Goal: Task Accomplishment & Management: Complete application form

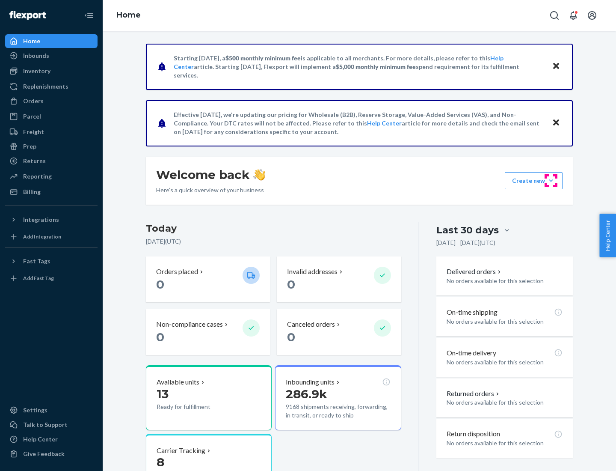
click at [551, 181] on button "Create new Create new inbound Create new order Create new product" at bounding box center [534, 180] width 58 height 17
click at [51, 56] on div "Inbounds" at bounding box center [51, 56] width 91 height 12
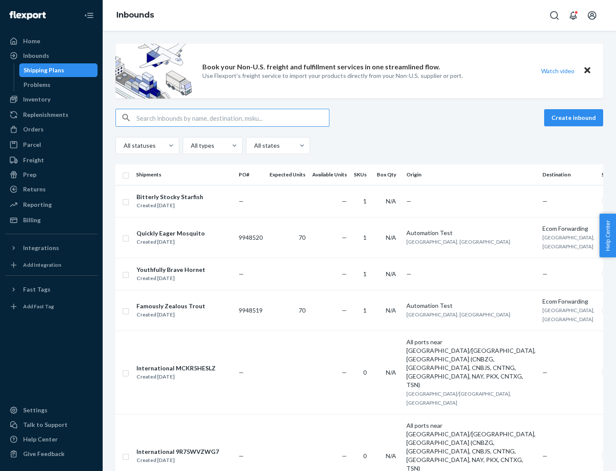
click at [575, 118] on button "Create inbound" at bounding box center [574, 117] width 59 height 17
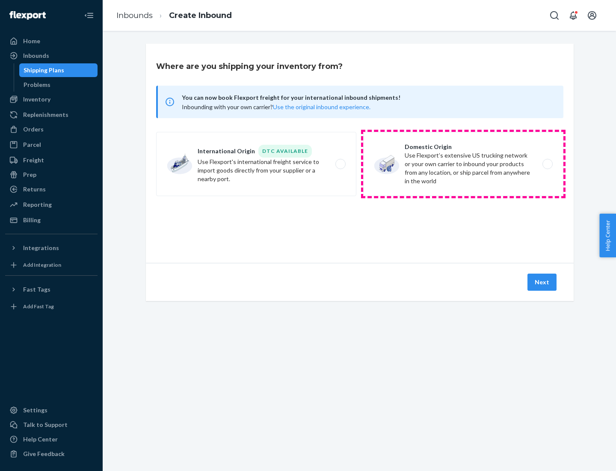
click at [464, 164] on label "Domestic Origin Use Flexport’s extensive US trucking network or your own carrie…" at bounding box center [463, 164] width 200 height 64
click at [548, 164] on input "Domestic Origin Use Flexport’s extensive US trucking network or your own carrie…" at bounding box center [551, 164] width 6 height 6
radio input "true"
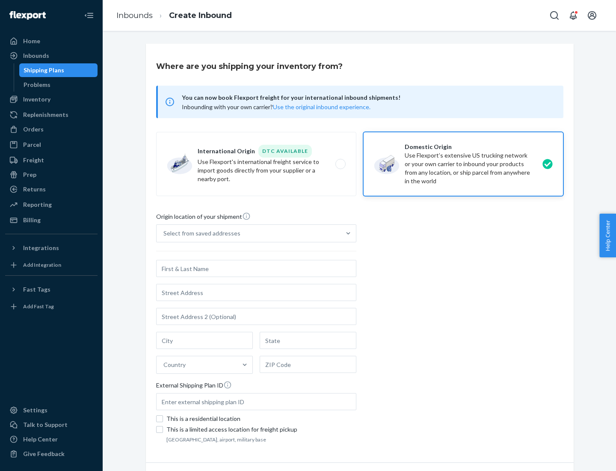
click at [249, 233] on div "Select from saved addresses" at bounding box center [249, 233] width 184 height 17
click at [164, 233] on input "Select from saved addresses" at bounding box center [164, 233] width 1 height 9
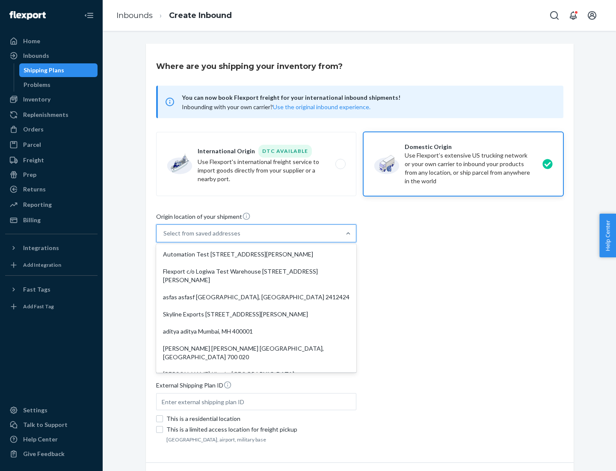
scroll to position [3, 0]
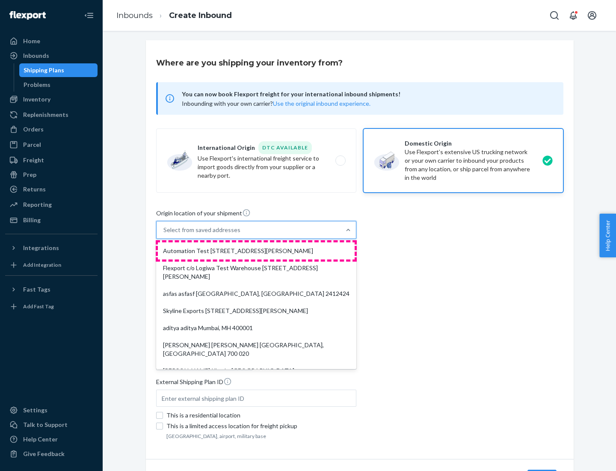
click at [256, 251] on div "Automation Test [STREET_ADDRESS][PERSON_NAME]" at bounding box center [256, 250] width 197 height 17
click at [164, 234] on input "option Automation Test [STREET_ADDRESS][PERSON_NAME]. 9 results available. Use …" at bounding box center [164, 230] width 1 height 9
type input "Automation Test"
type input "9th Floor"
type input "[GEOGRAPHIC_DATA]"
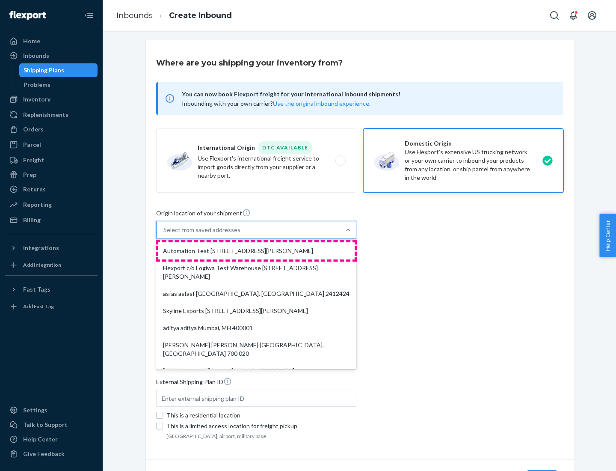
type input "CA"
type input "94104"
type input "[STREET_ADDRESS][PERSON_NAME]"
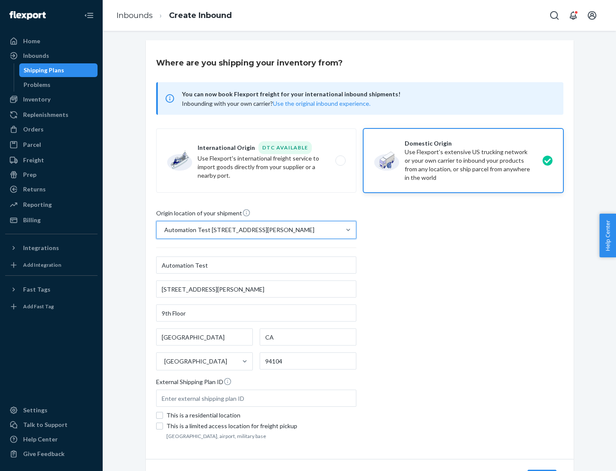
scroll to position [50, 0]
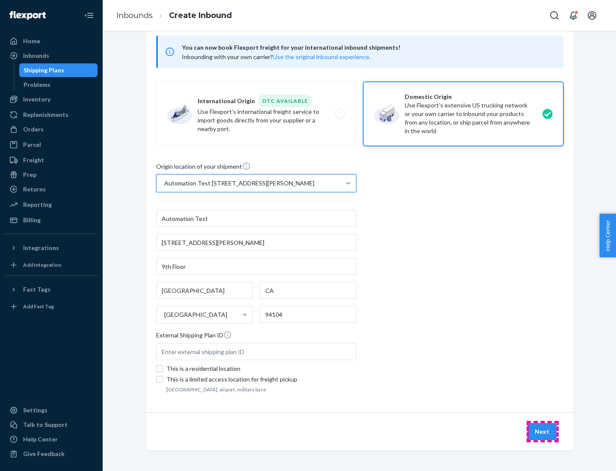
click at [543, 432] on button "Next" at bounding box center [542, 431] width 29 height 17
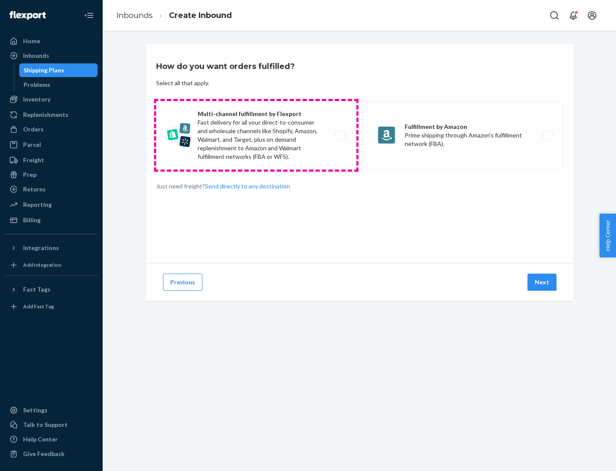
click at [256, 135] on label "Multi-channel fulfillment by Flexport Fast delivery for all your direct-to-cons…" at bounding box center [256, 135] width 200 height 68
click at [340, 135] on input "Multi-channel fulfillment by Flexport Fast delivery for all your direct-to-cons…" at bounding box center [343, 136] width 6 height 6
radio input "true"
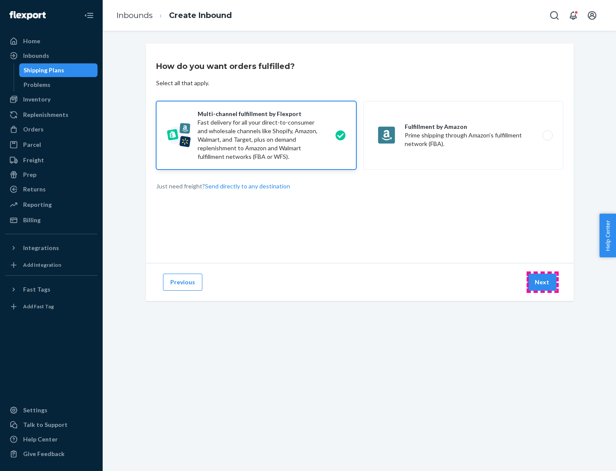
click at [543, 282] on button "Next" at bounding box center [542, 282] width 29 height 17
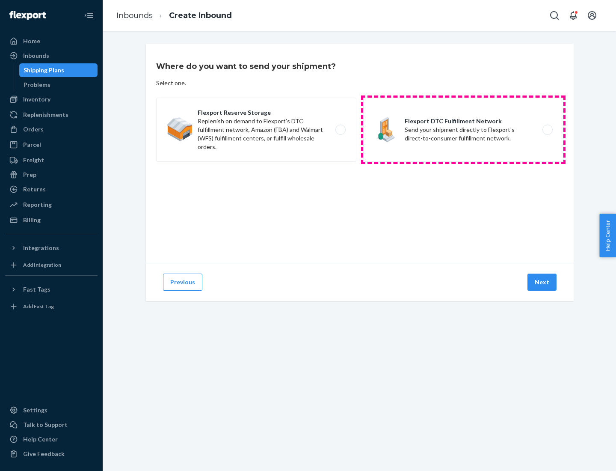
click at [464, 130] on label "Flexport DTC Fulfillment Network Send your shipment directly to Flexport's dire…" at bounding box center [463, 130] width 200 height 64
click at [548, 130] on input "Flexport DTC Fulfillment Network Send your shipment directly to Flexport's dire…" at bounding box center [551, 130] width 6 height 6
radio input "true"
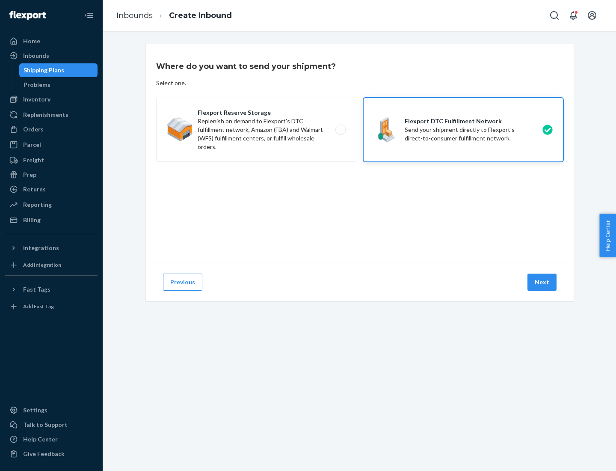
click at [543, 282] on button "Next" at bounding box center [542, 282] width 29 height 17
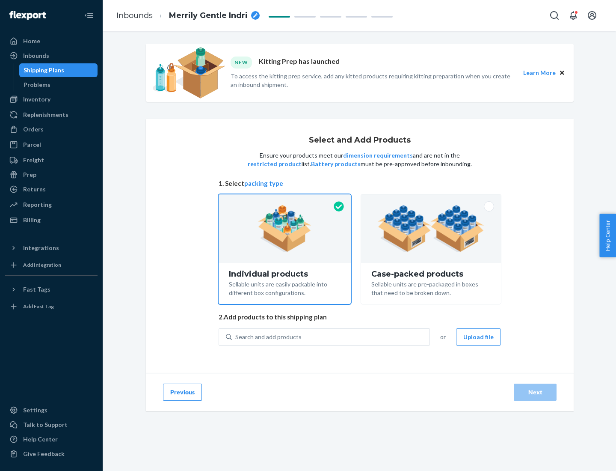
click at [432, 229] on img at bounding box center [431, 228] width 107 height 47
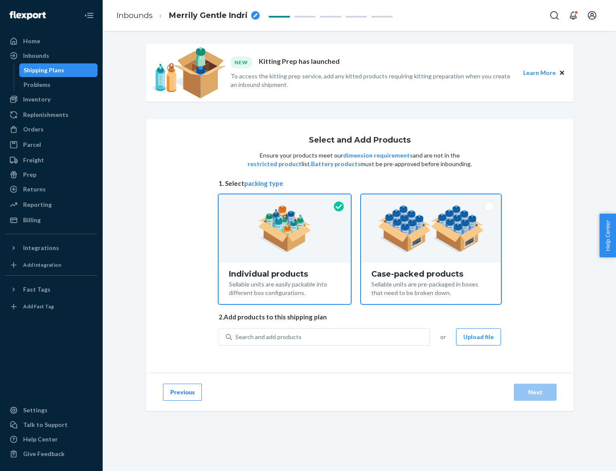
click at [432, 200] on input "Case-packed products Sellable units are pre-packaged in boxes that need to be b…" at bounding box center [432, 197] width 6 height 6
radio input "true"
radio input "false"
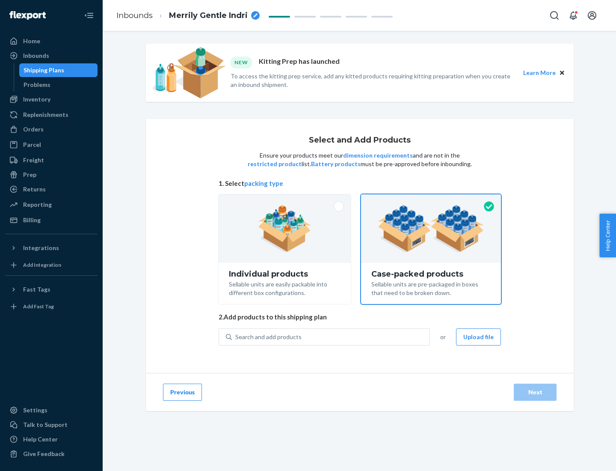
click at [331, 336] on div "Search and add products" at bounding box center [331, 336] width 198 height 15
click at [236, 336] on input "Search and add products" at bounding box center [235, 337] width 1 height 9
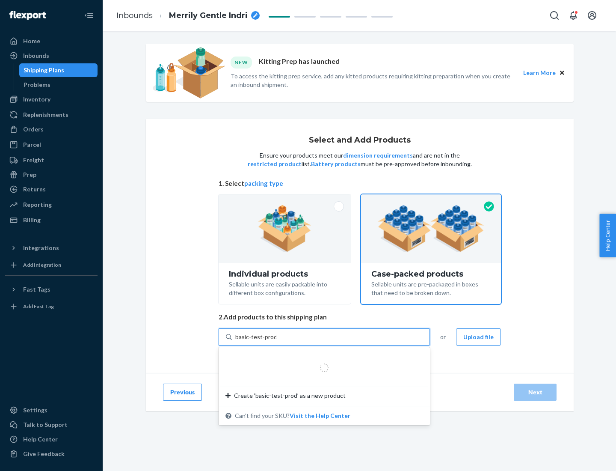
type input "basic-test-product-1"
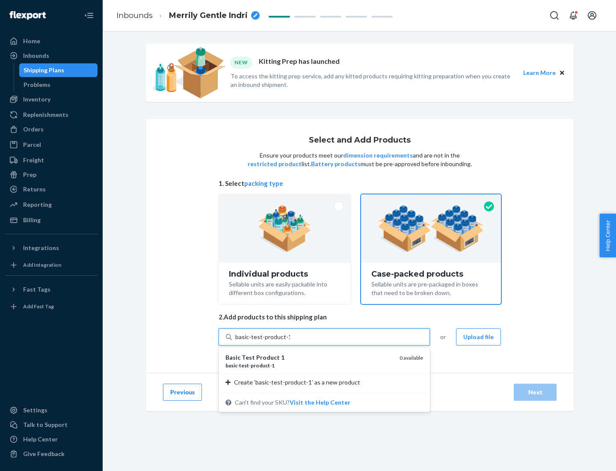
click at [310, 365] on div "basic - test - product - 1" at bounding box center [309, 365] width 167 height 7
click at [290, 341] on input "basic-test-product-1" at bounding box center [262, 337] width 55 height 9
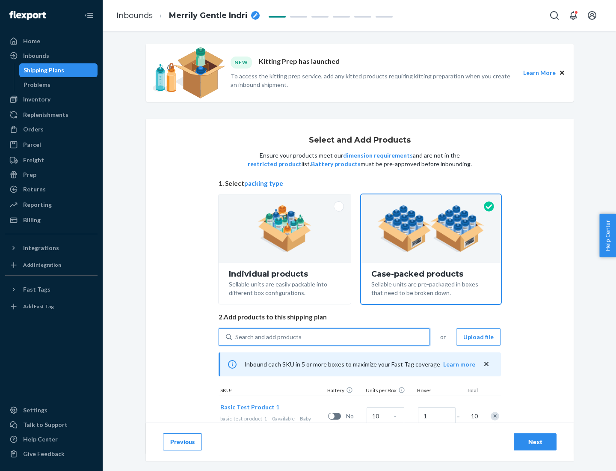
scroll to position [31, 0]
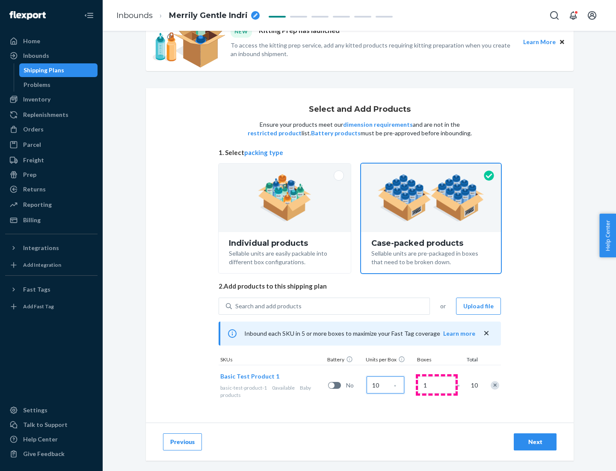
type input "10"
type input "7"
click at [536, 442] on div "Next" at bounding box center [535, 442] width 28 height 9
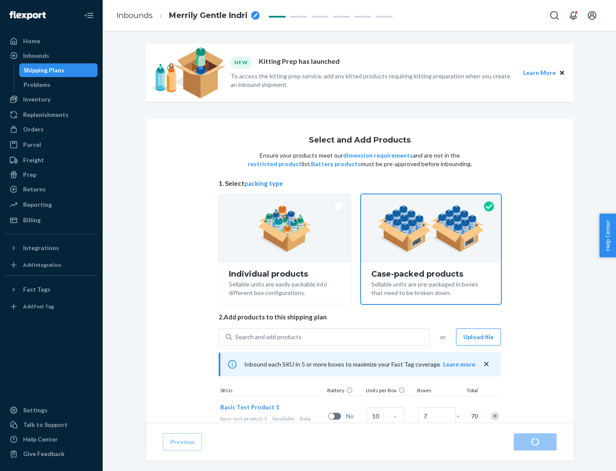
radio input "true"
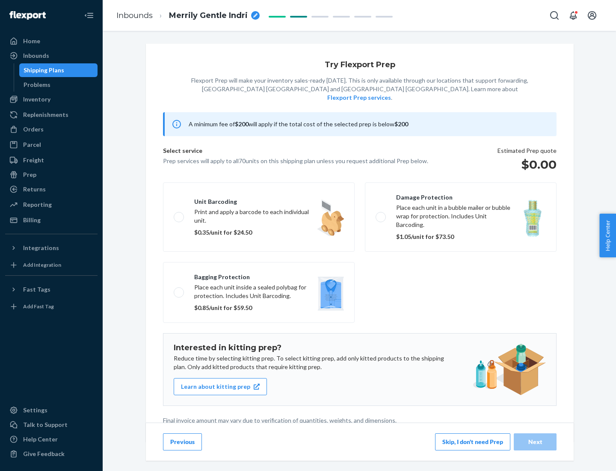
scroll to position [2, 0]
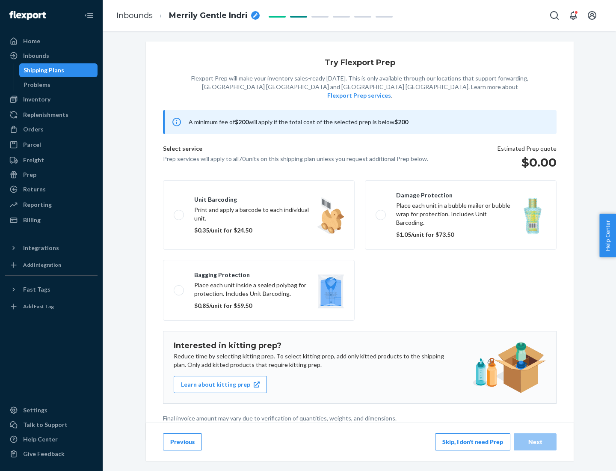
click at [473, 441] on button "Skip, I don't need Prep" at bounding box center [472, 441] width 75 height 17
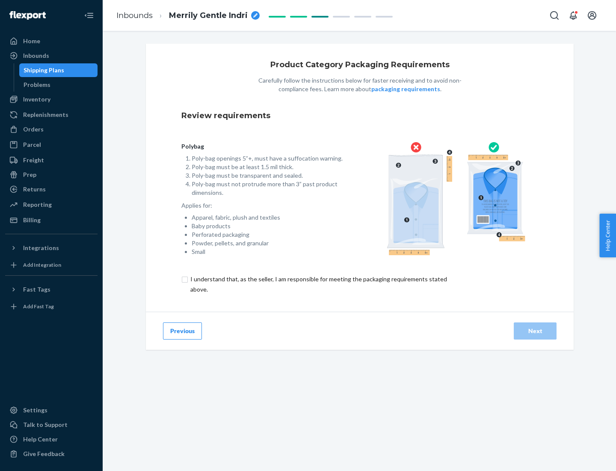
click at [318, 284] on input "checkbox" at bounding box center [324, 284] width 285 height 21
checkbox input "true"
click at [536, 331] on div "Next" at bounding box center [535, 331] width 28 height 9
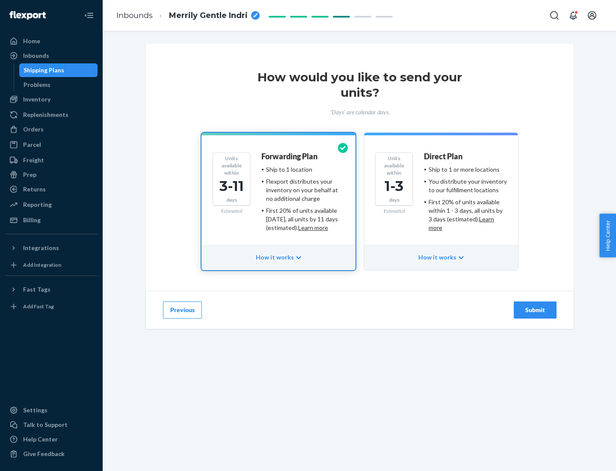
click at [441, 195] on ul "Ship to 1 or more locations You distribute your inventory to our fulfillment lo…" at bounding box center [465, 198] width 83 height 67
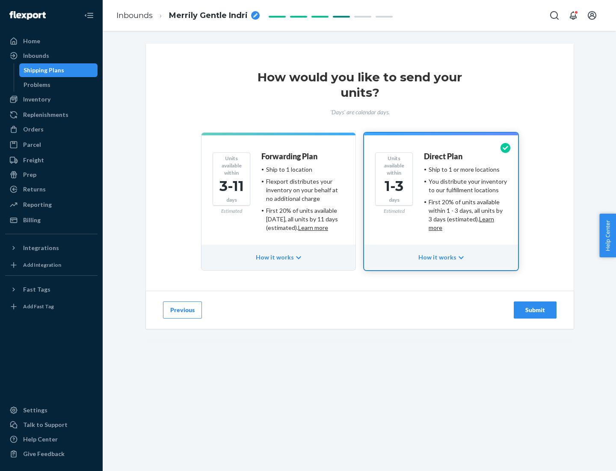
click at [536, 310] on div "Submit" at bounding box center [535, 310] width 28 height 9
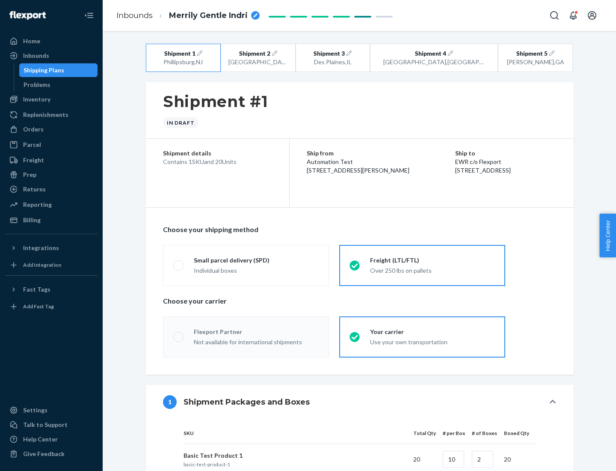
radio input "true"
radio input "false"
radio input "true"
radio input "false"
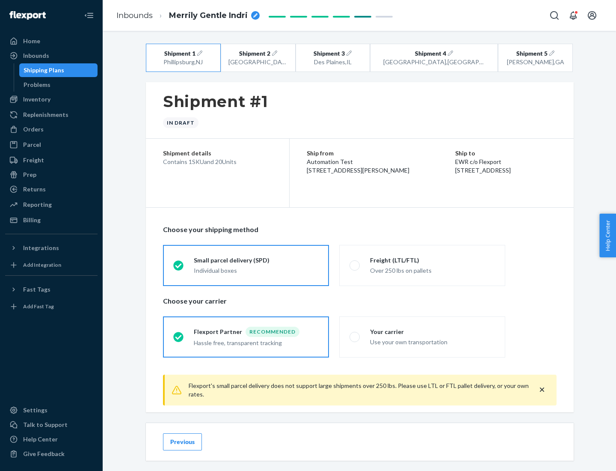
scroll to position [9, 0]
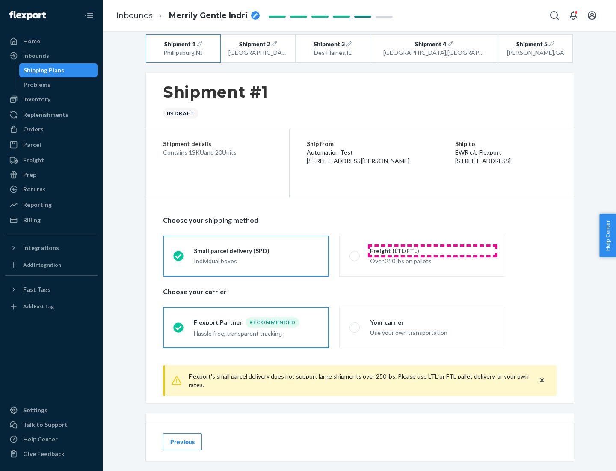
click at [433, 250] on div "Freight (LTL/FTL)" at bounding box center [432, 251] width 125 height 9
click at [355, 253] on input "Freight (LTL/FTL) Over 250 lbs on pallets" at bounding box center [353, 256] width 6 height 6
radio input "true"
radio input "false"
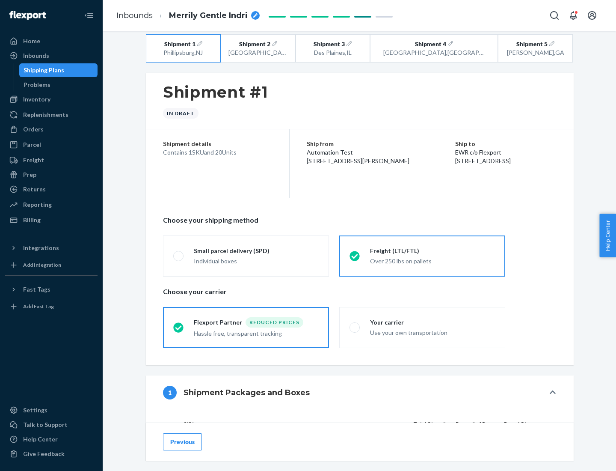
scroll to position [81, 0]
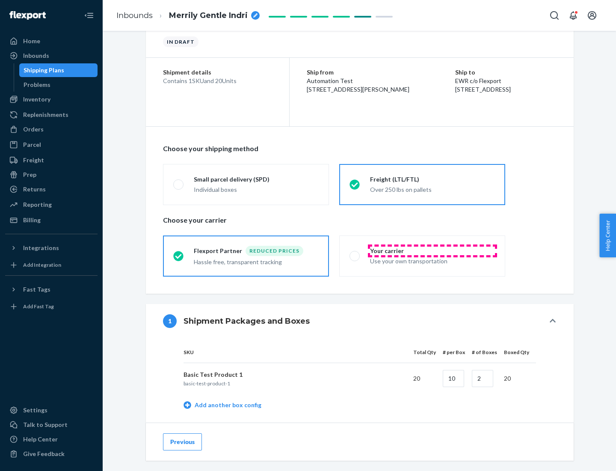
click at [433, 250] on div "Your carrier" at bounding box center [432, 251] width 125 height 9
click at [355, 253] on input "Your carrier Use your own transportation" at bounding box center [353, 256] width 6 height 6
radio input "true"
radio input "false"
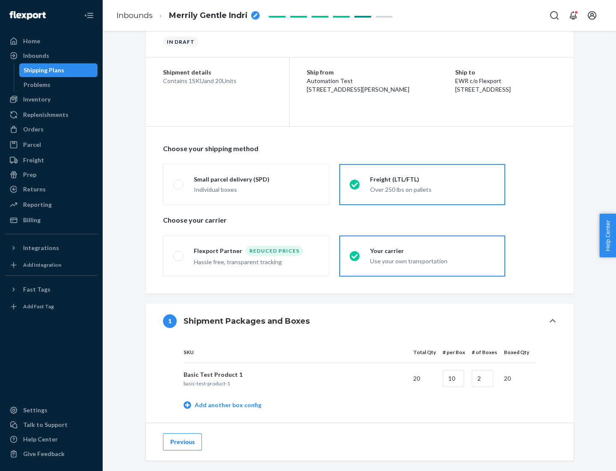
scroll to position [271, 0]
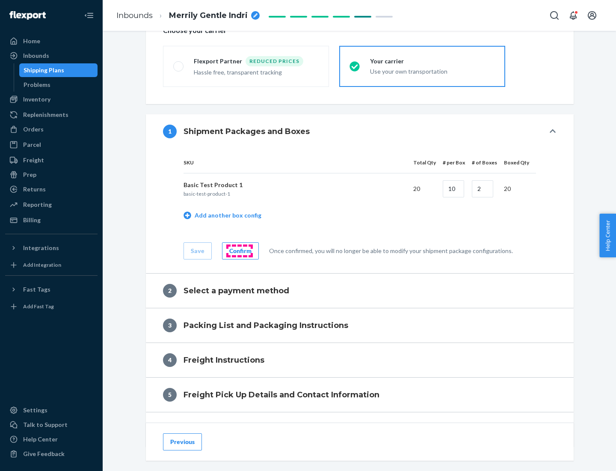
click at [239, 250] on div "Confirm" at bounding box center [240, 251] width 22 height 9
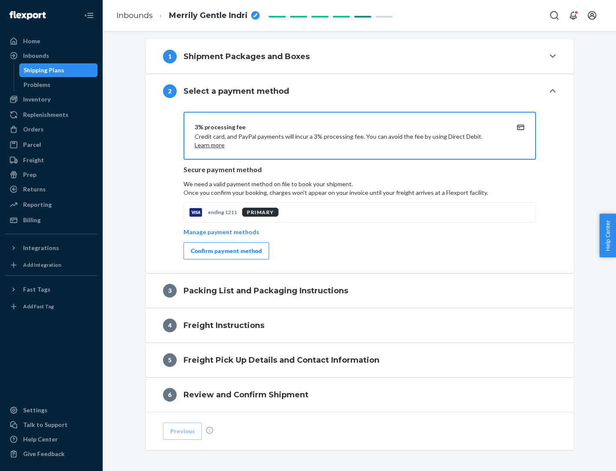
click at [226, 251] on div "Confirm payment method" at bounding box center [226, 251] width 71 height 9
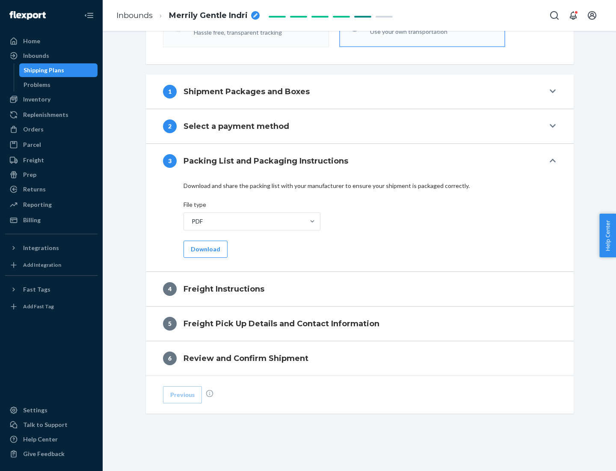
scroll to position [309, 0]
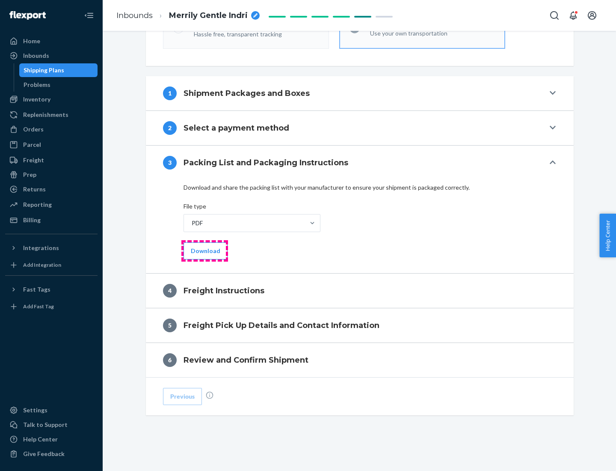
click at [205, 250] on button "Download" at bounding box center [206, 250] width 44 height 17
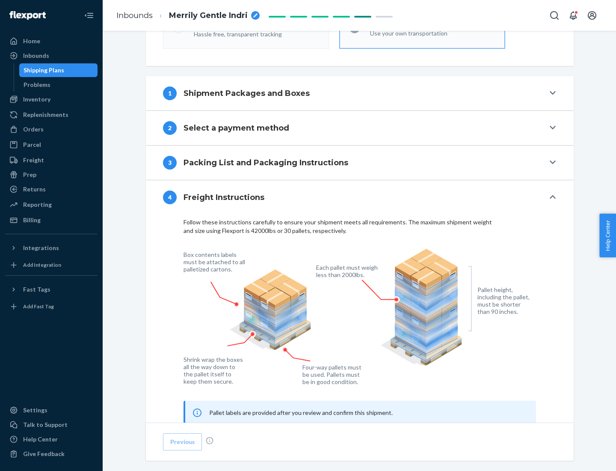
scroll to position [518, 0]
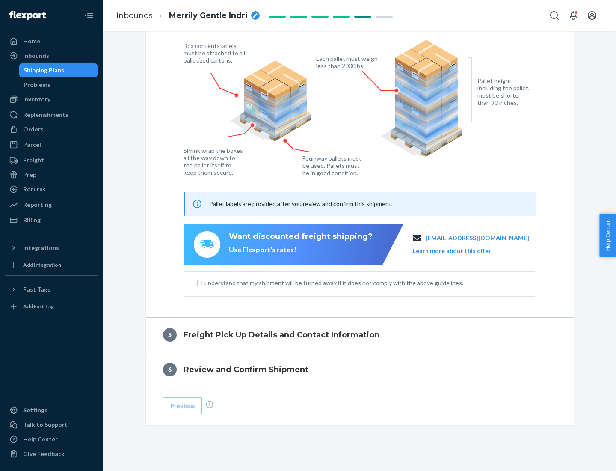
click at [463, 250] on button "Learn more about this offer" at bounding box center [452, 251] width 78 height 9
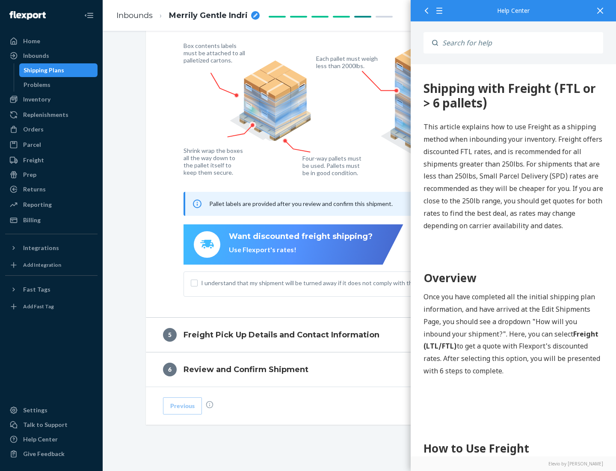
scroll to position [0, 0]
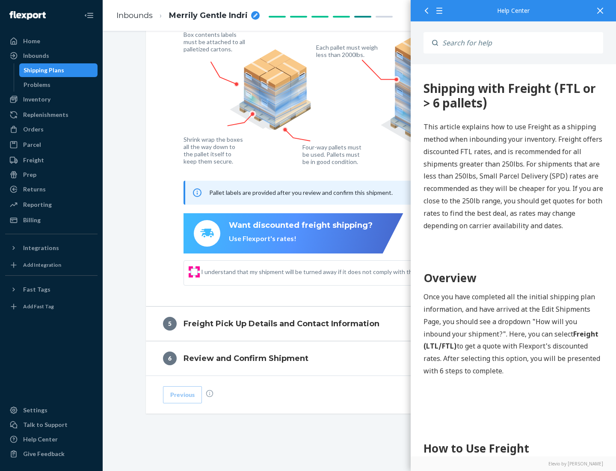
click at [194, 271] on input "I understand that my shipment will be turned away if it does not comply with th…" at bounding box center [194, 271] width 7 height 7
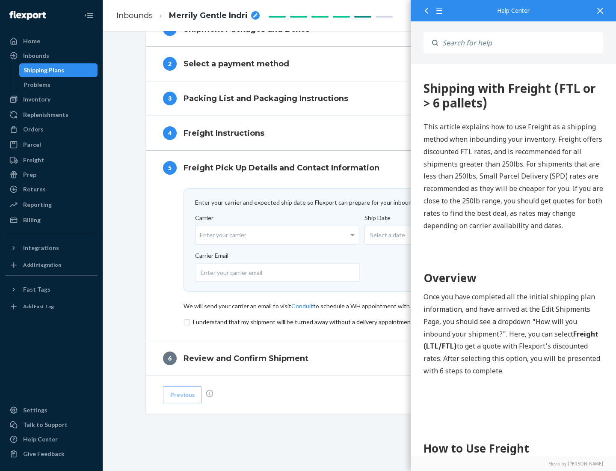
scroll to position [373, 0]
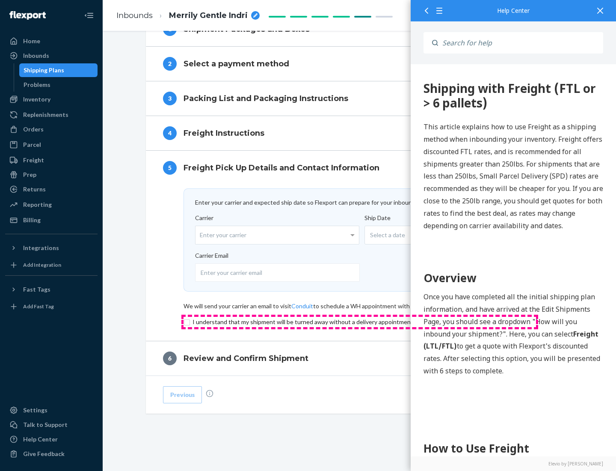
click at [360, 322] on input "checkbox" at bounding box center [360, 322] width 353 height 10
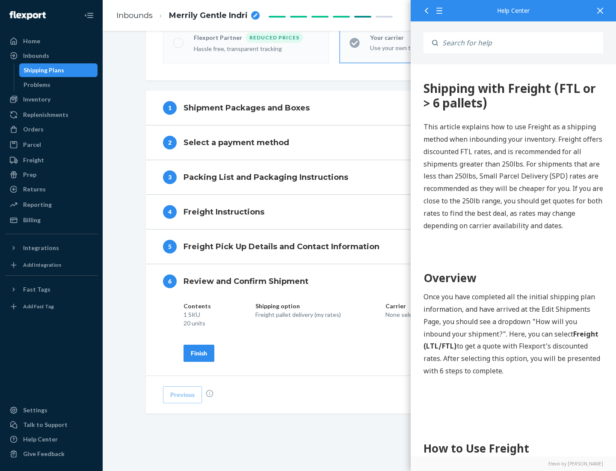
scroll to position [294, 0]
click at [199, 353] on div "Finish" at bounding box center [199, 353] width 16 height 9
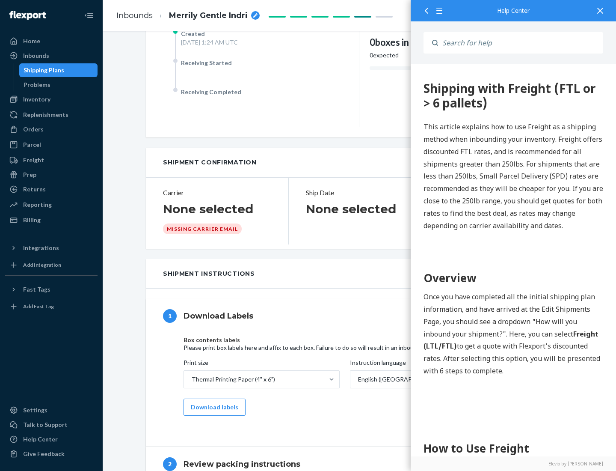
scroll to position [0, 0]
